Goal: Check status: Check status

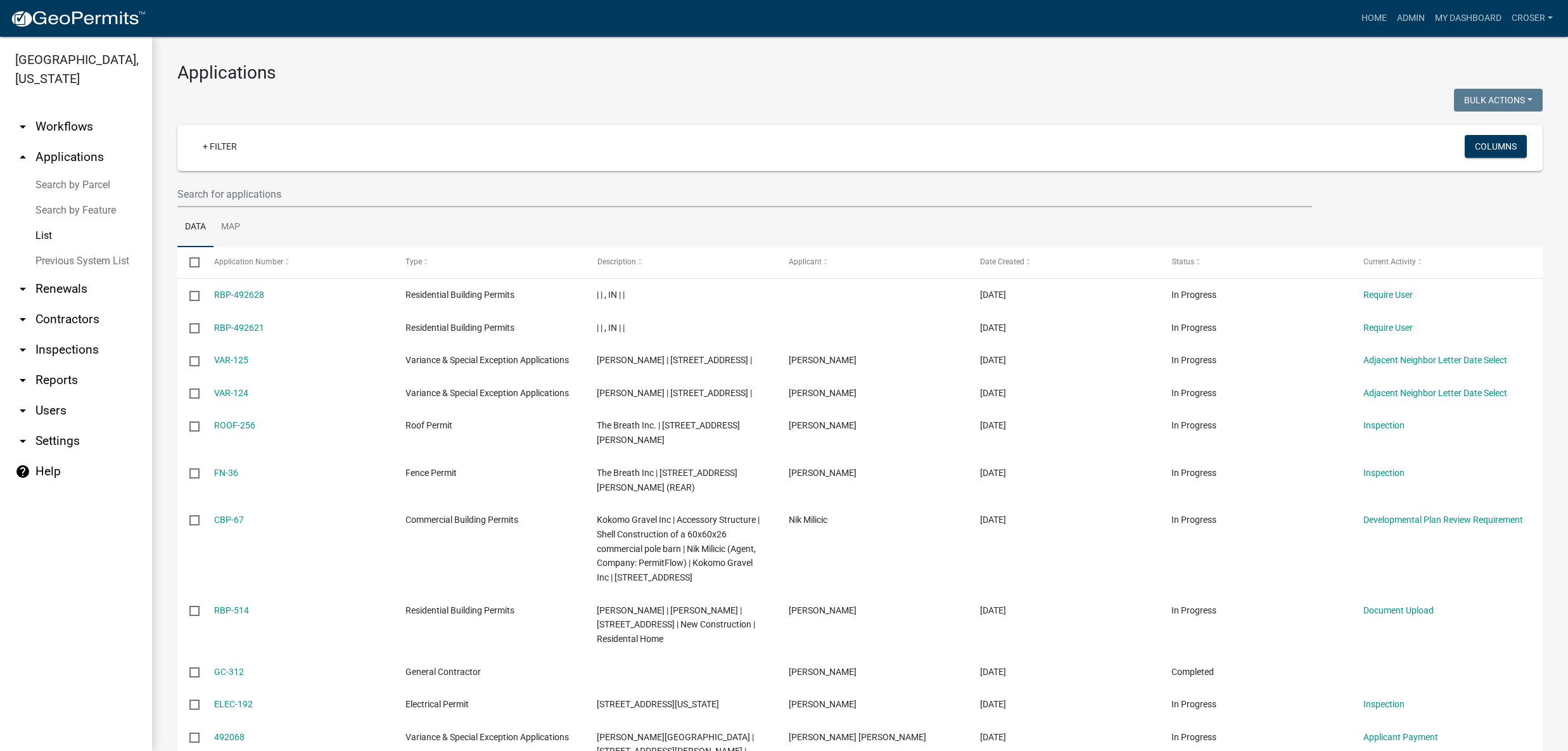
select select "3: 100"
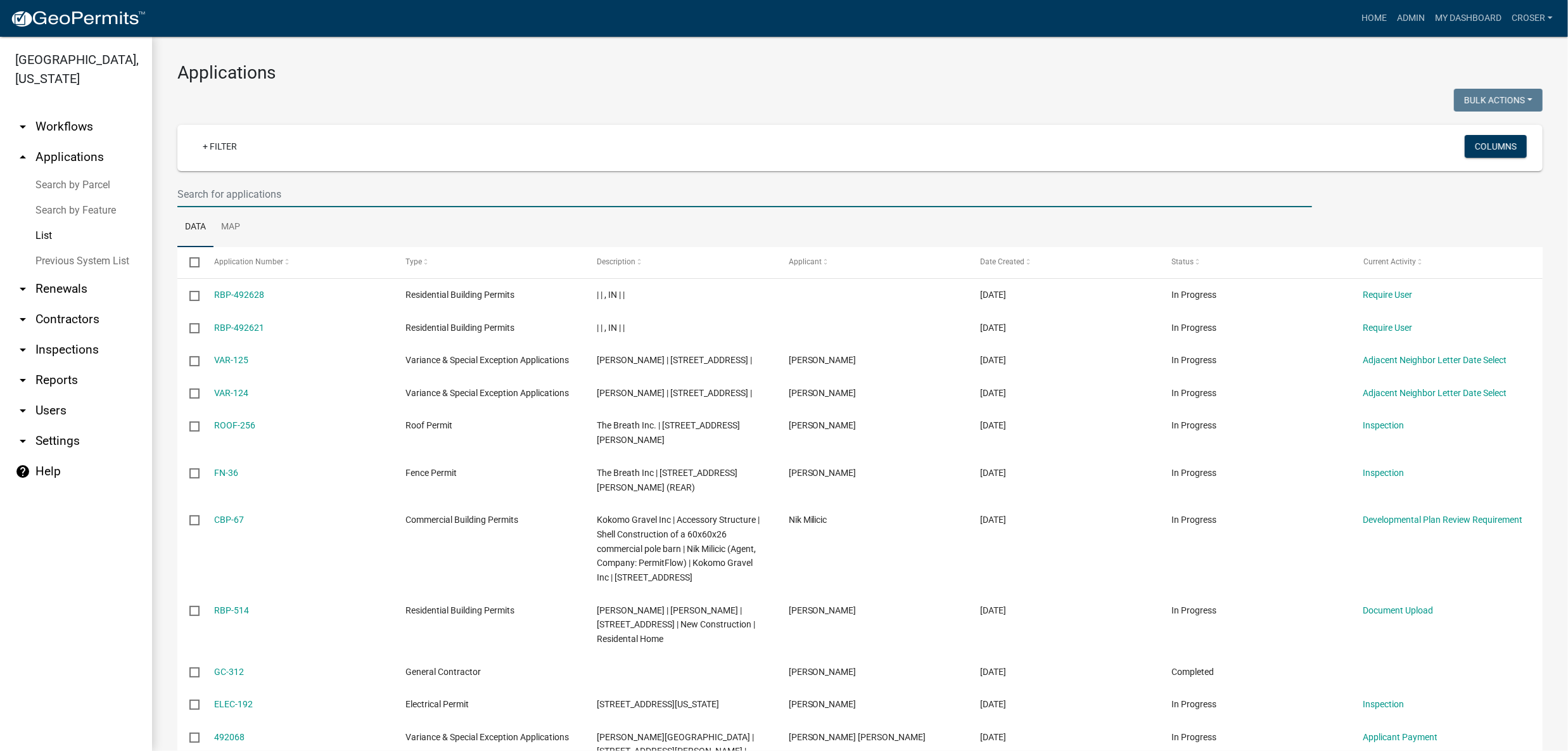
drag, startPoint x: 0, startPoint y: 0, endPoint x: 294, endPoint y: 229, distance: 372.7
click at [294, 207] on input "text" at bounding box center [745, 194] width 1134 height 26
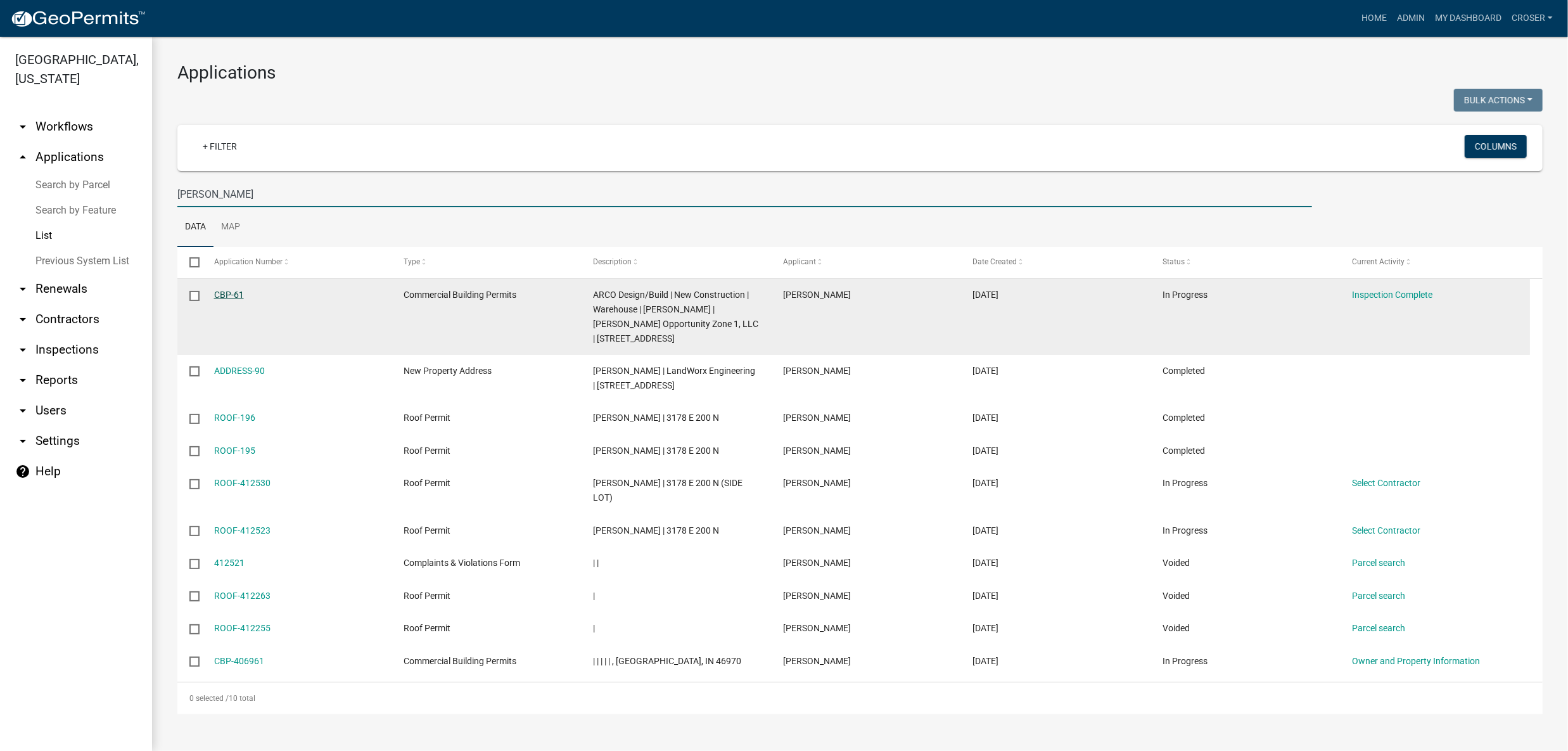
type input "[PERSON_NAME]"
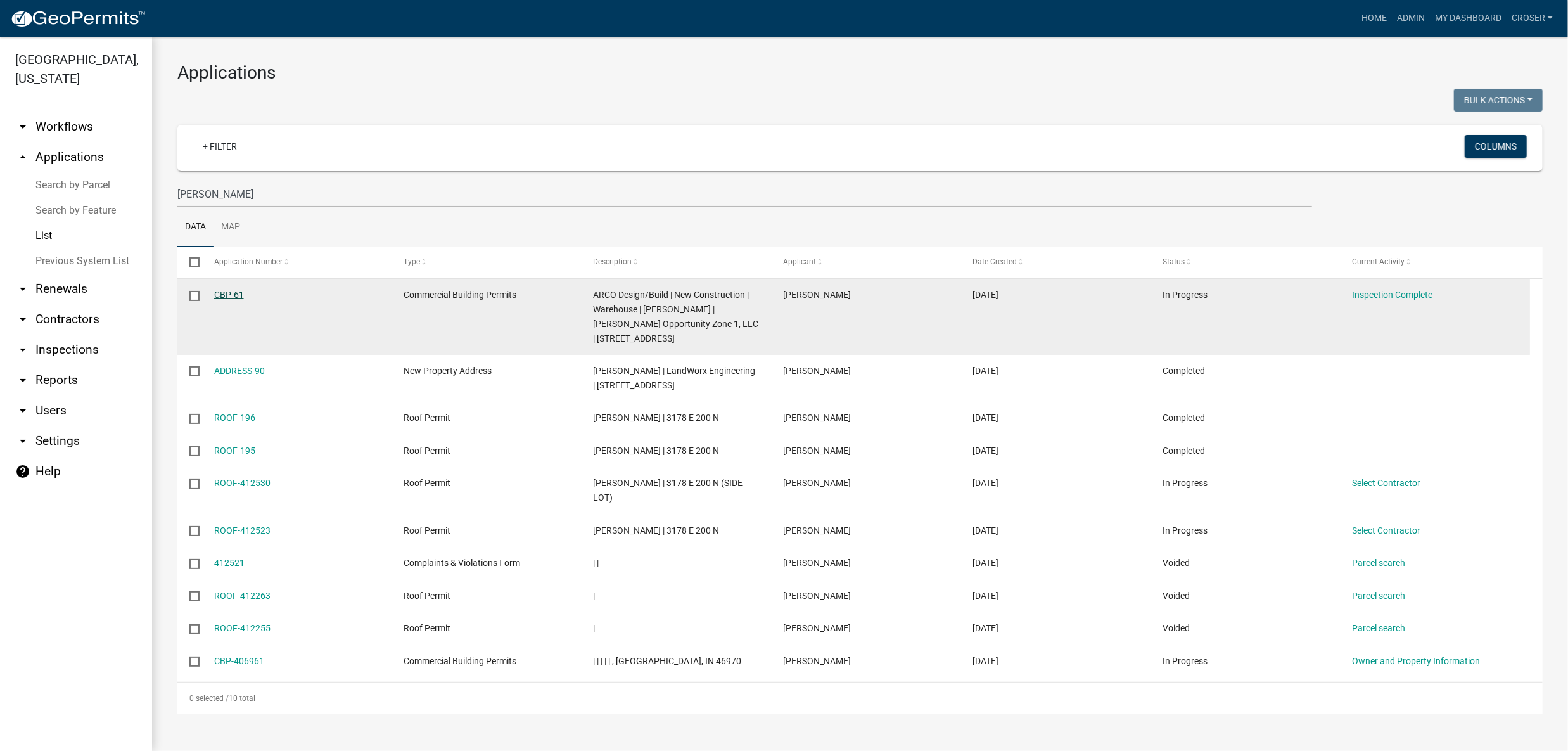
click at [234, 300] on link "CBP-61" at bounding box center [229, 294] width 30 height 10
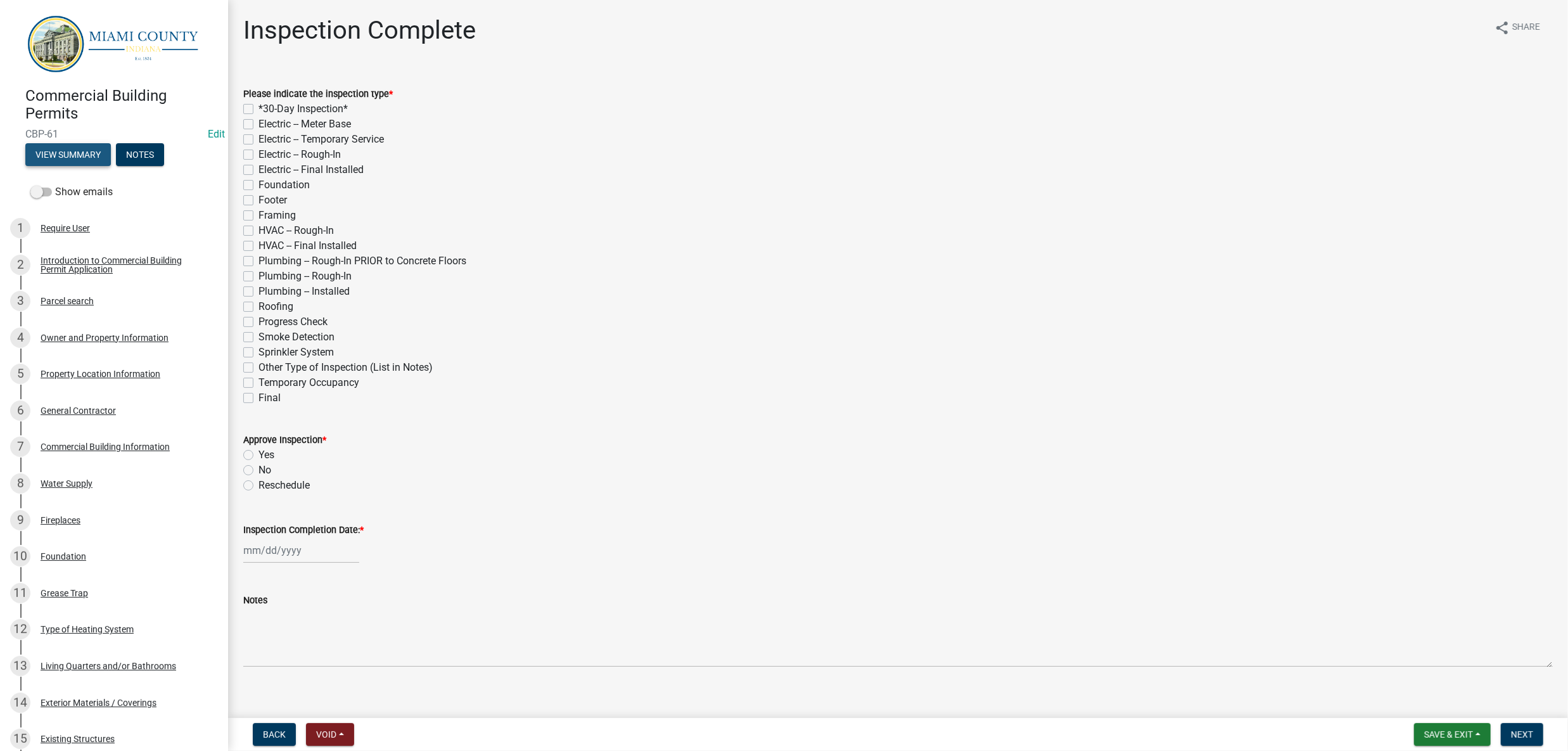
click at [100, 166] on button "View Summary" at bounding box center [68, 154] width 85 height 23
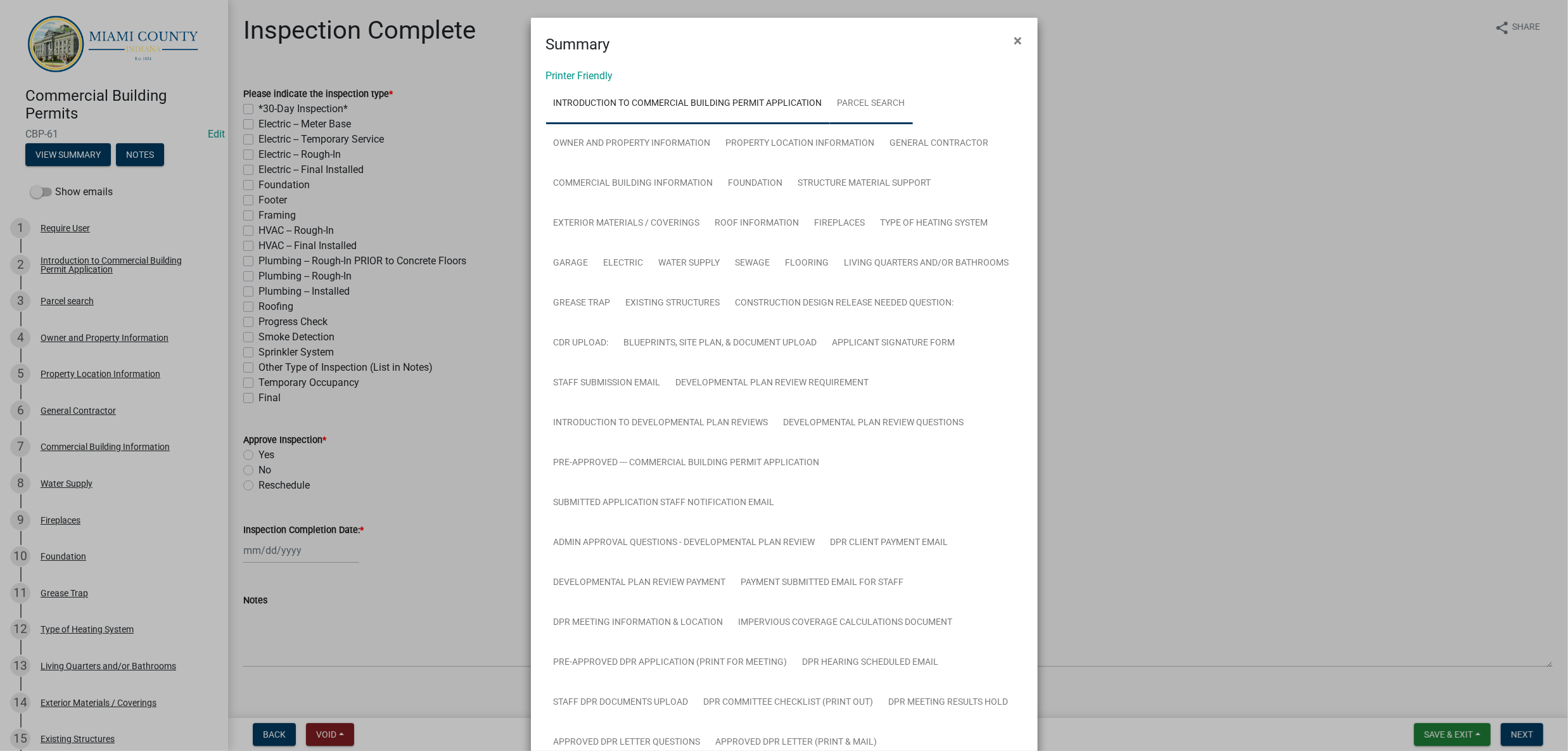
click at [913, 124] on link "Parcel search" at bounding box center [871, 104] width 83 height 41
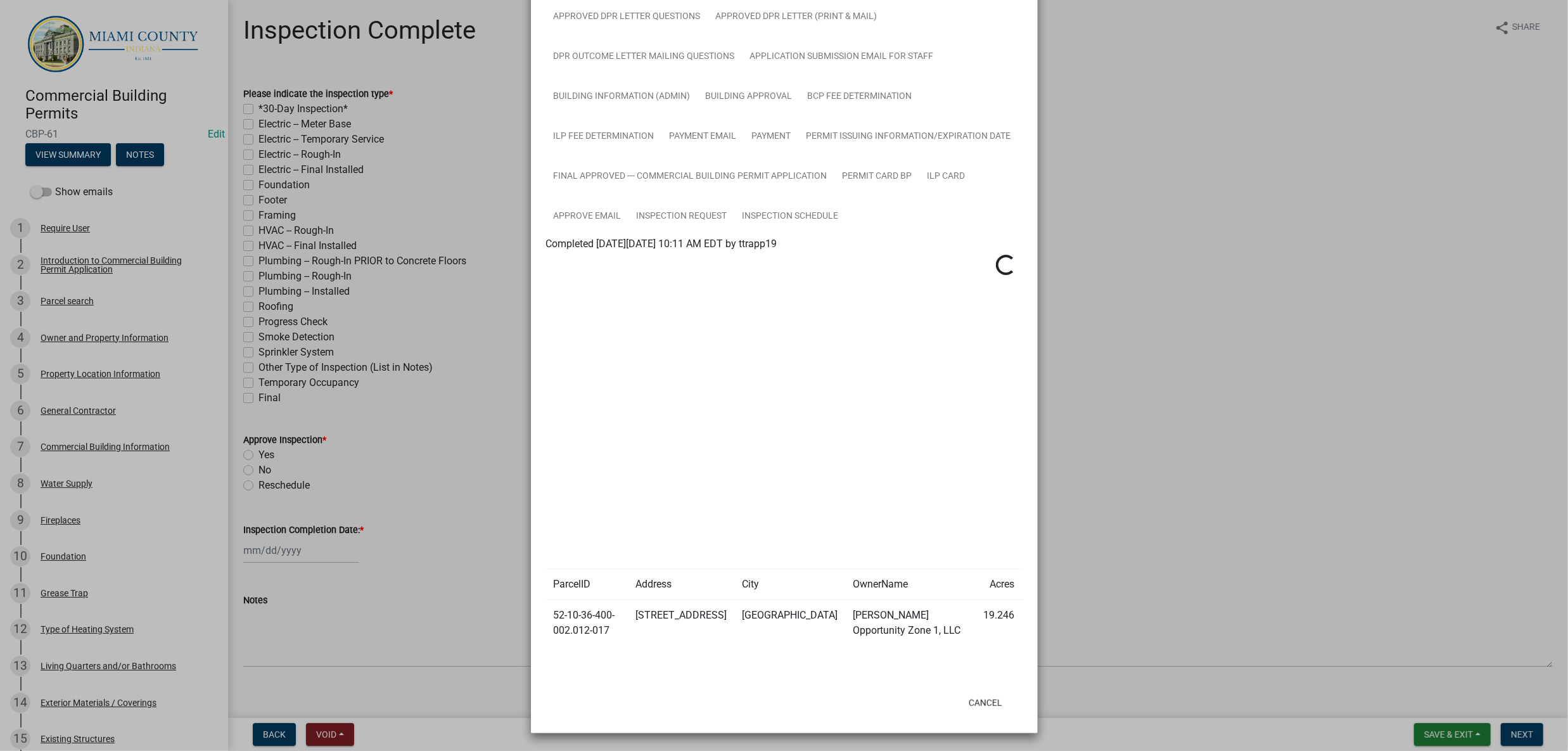
scroll to position [1326, 0]
drag, startPoint x: 619, startPoint y: 585, endPoint x: 548, endPoint y: 571, distance: 72.4
click at [548, 600] on td "52-10-36-400-002.012-017" at bounding box center [587, 623] width 83 height 46
copy td "52-10-36-400-002.012-017"
